Goal: Transaction & Acquisition: Subscribe to service/newsletter

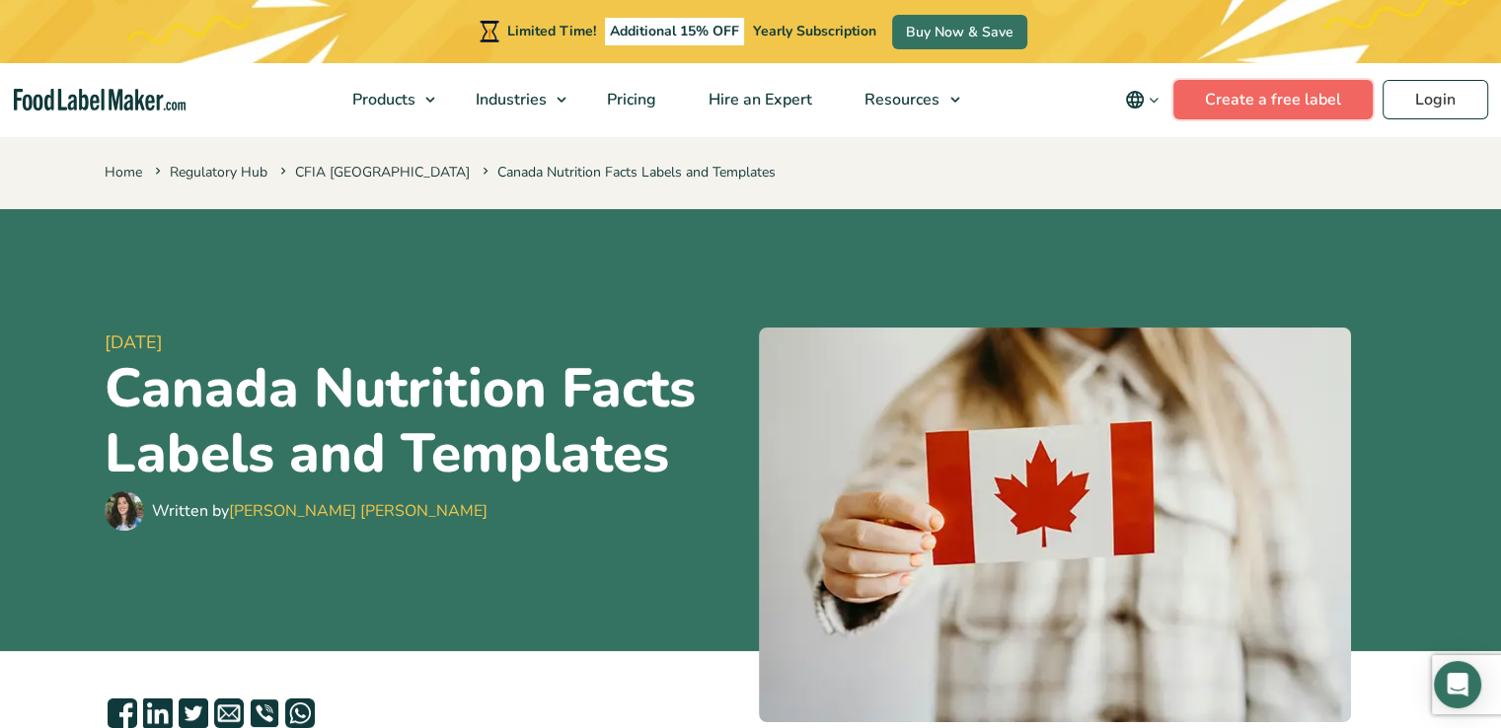
click at [1274, 88] on link "Create a free label" at bounding box center [1272, 99] width 199 height 39
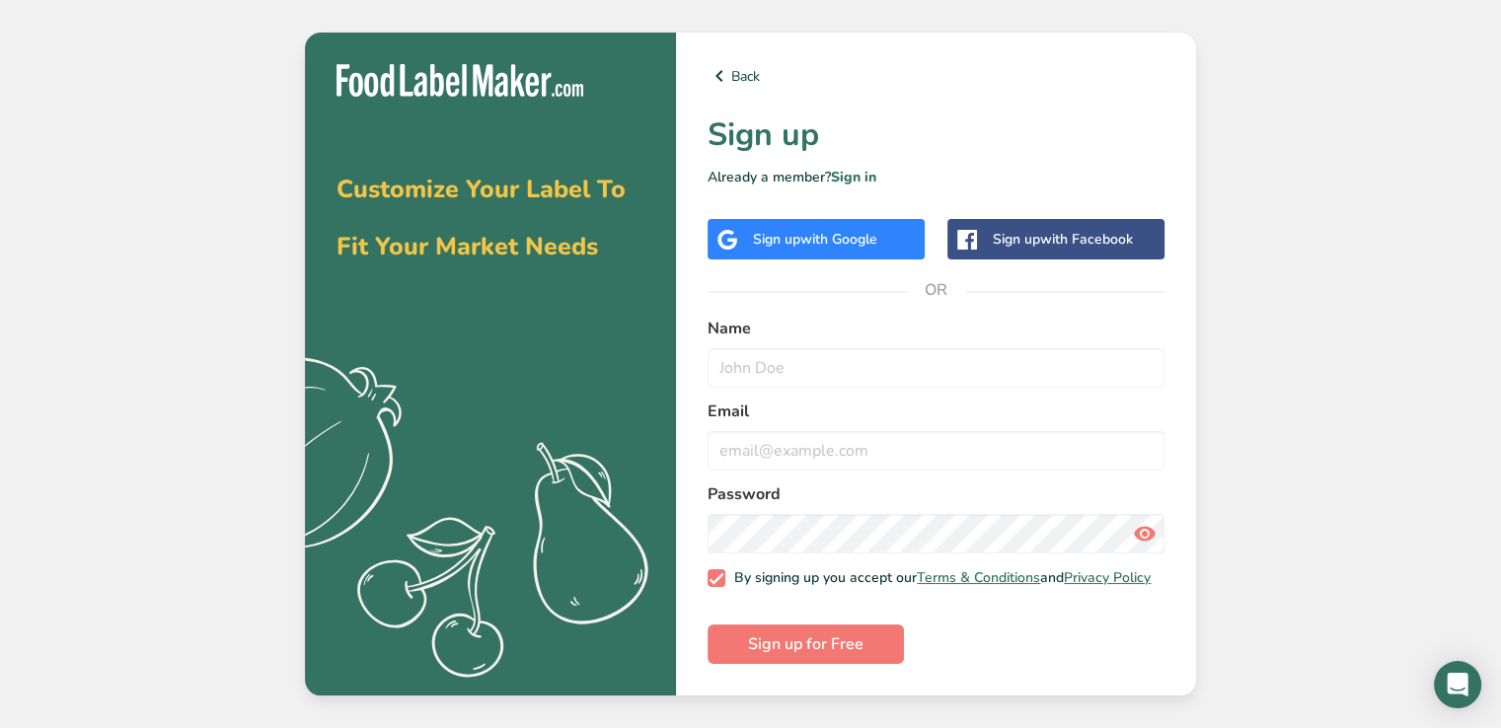
click at [1020, 238] on div "Sign up with Facebook" at bounding box center [1063, 239] width 140 height 21
click at [860, 234] on span "with Google" at bounding box center [838, 239] width 77 height 19
click at [817, 367] on input "text" at bounding box center [935, 367] width 457 height 39
click at [813, 364] on input "text" at bounding box center [935, 367] width 457 height 39
click at [813, 236] on span "with Google" at bounding box center [838, 239] width 77 height 19
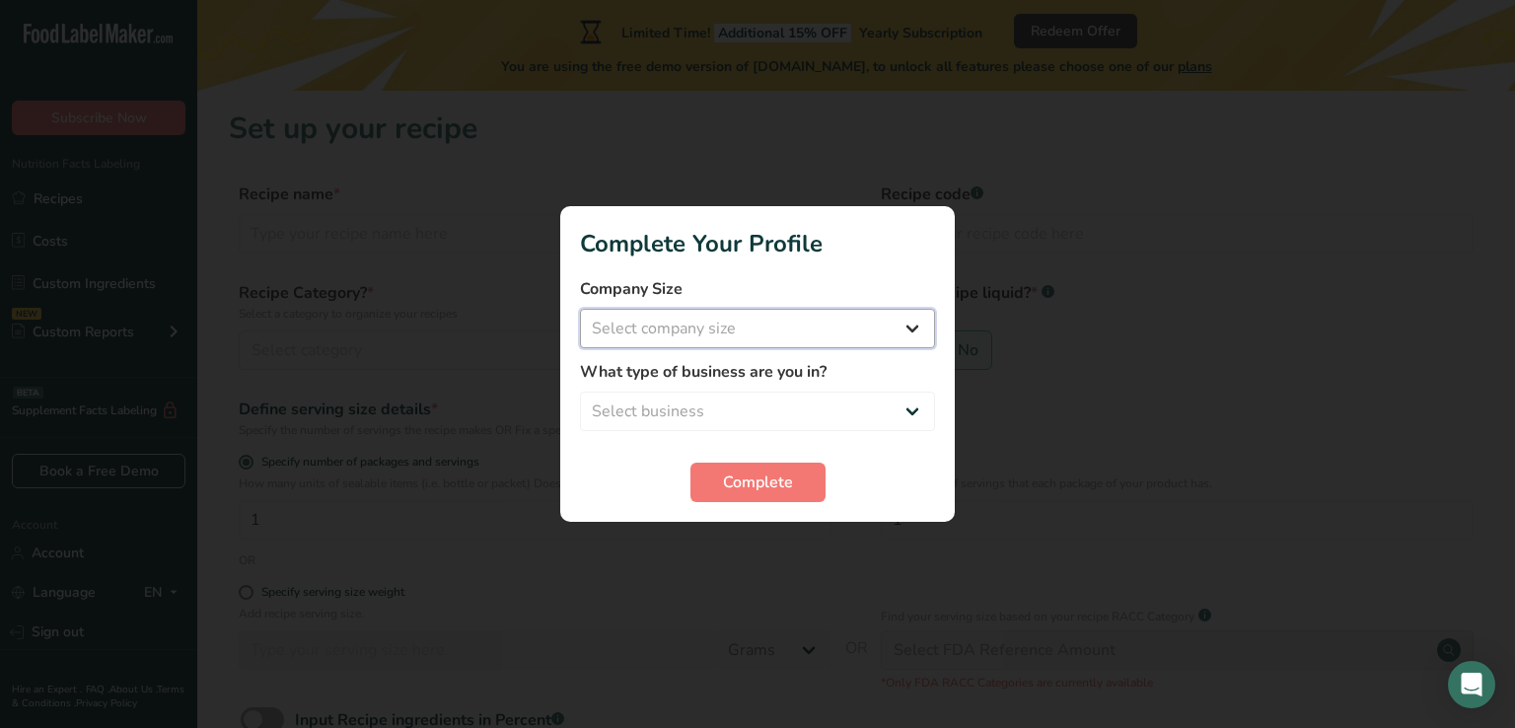
click at [741, 311] on select "Select company size Fewer than 10 Employees 10 to 50 Employees 51 to 500 Employ…" at bounding box center [757, 328] width 355 height 39
select select "2"
click at [580, 309] on select "Select company size Fewer than 10 Employees 10 to 50 Employees 51 to 500 Employ…" at bounding box center [757, 328] width 355 height 39
click at [714, 415] on select "Select business Packaged Food Manufacturer Restaurant & Cafe Bakery Meal Plans …" at bounding box center [757, 411] width 355 height 39
select select "3"
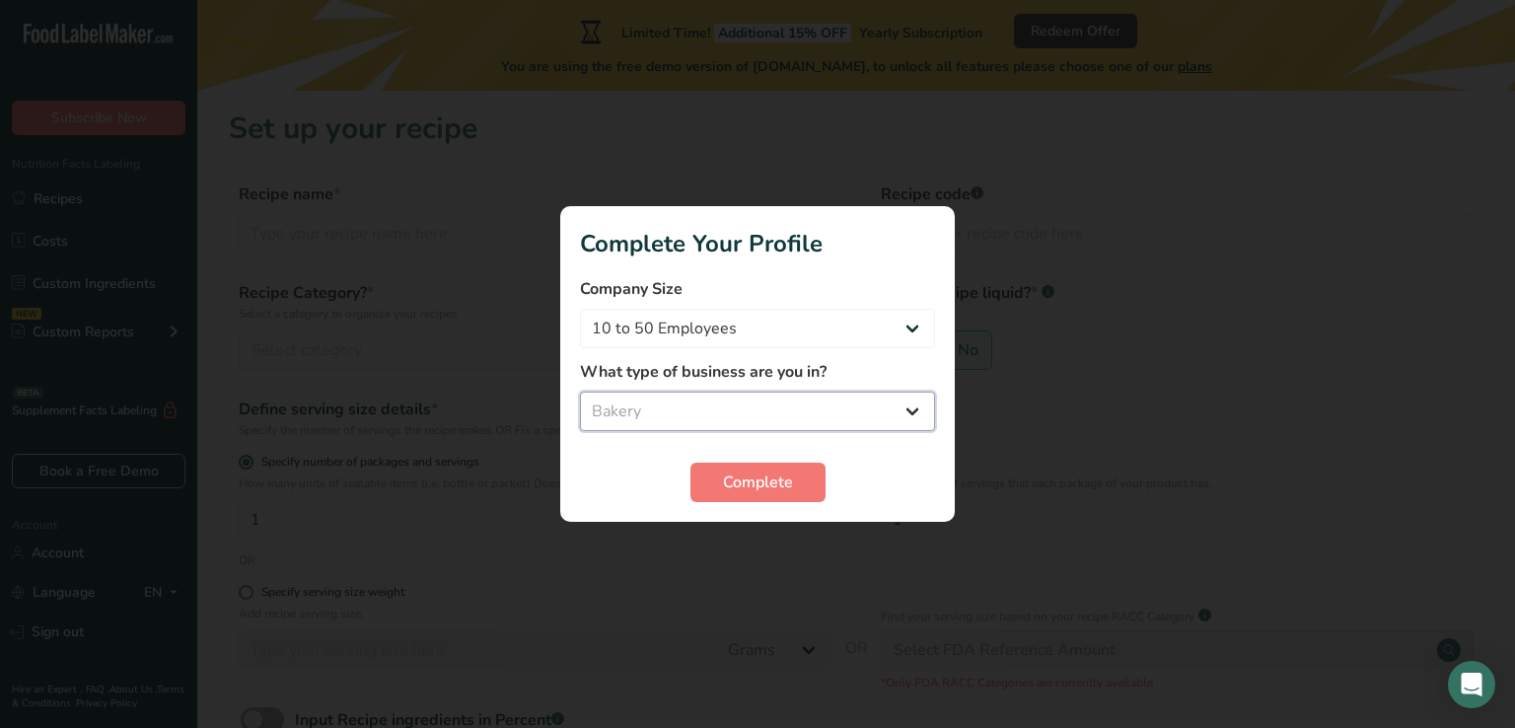
click at [580, 392] on select "Select business Packaged Food Manufacturer Restaurant & Cafe Bakery Meal Plans …" at bounding box center [757, 411] width 355 height 39
click at [719, 483] on button "Complete" at bounding box center [758, 482] width 135 height 39
